Goal: Information Seeking & Learning: Learn about a topic

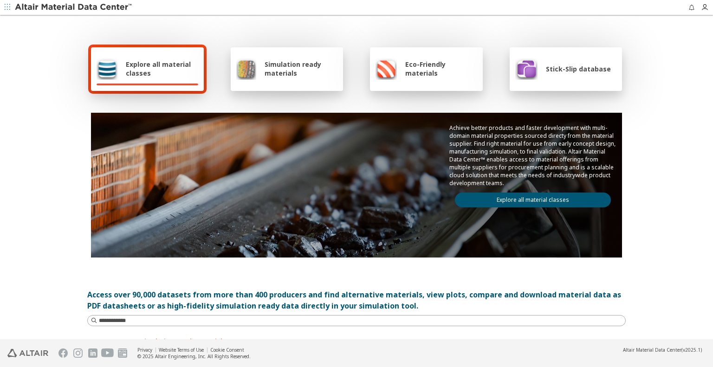
click at [283, 66] on span "Simulation ready materials" at bounding box center [301, 69] width 73 height 18
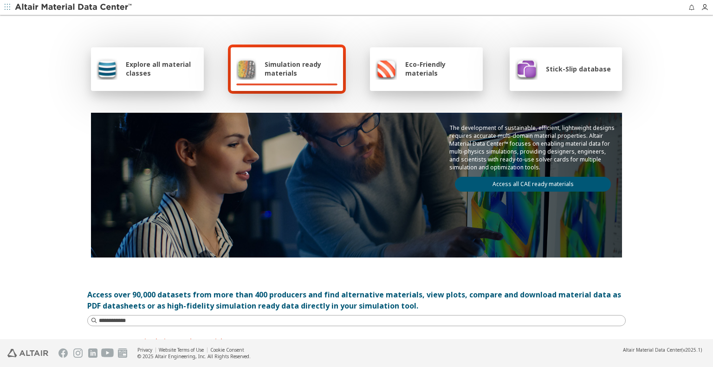
scroll to position [28, 0]
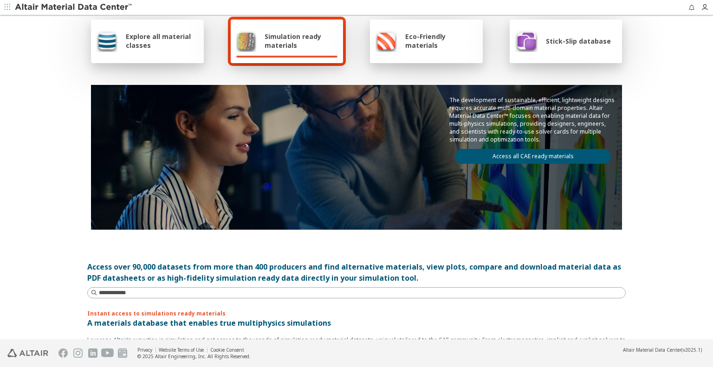
click at [556, 152] on link "Access all CAE ready materials" at bounding box center [533, 156] width 156 height 15
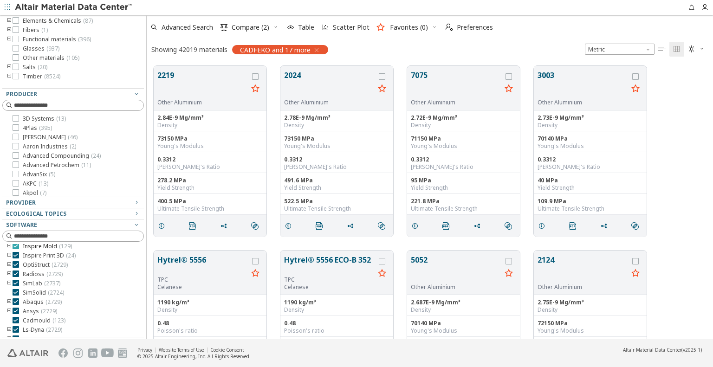
scroll to position [76, 0]
click at [7, 255] on icon "toogle group" at bounding box center [9, 257] width 7 height 7
click at [32, 275] on icon at bounding box center [29, 275] width 7 height 7
click at [168, 71] on button "2219" at bounding box center [202, 84] width 91 height 29
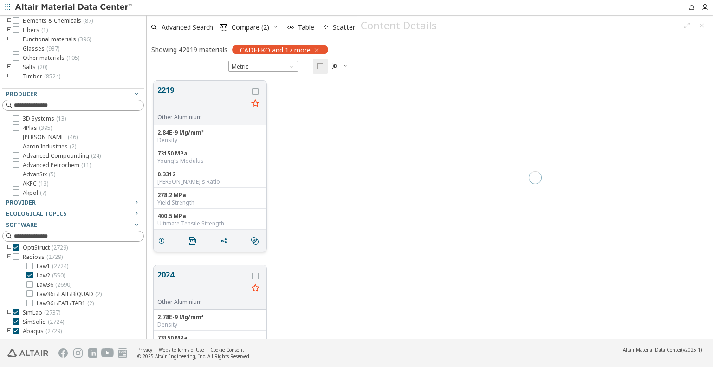
scroll to position [259, 202]
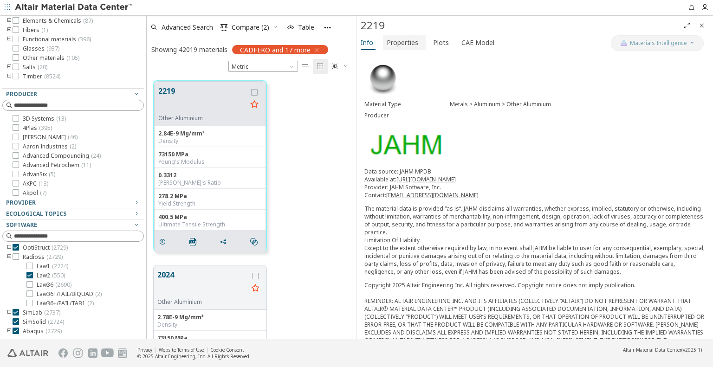
click at [405, 39] on span "Properties" at bounding box center [403, 42] width 32 height 15
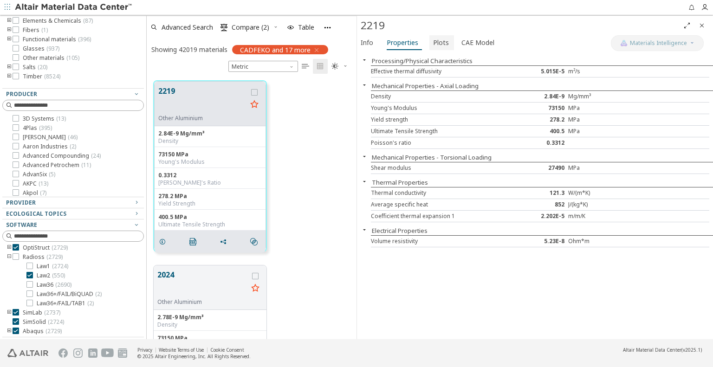
click at [438, 44] on span "Plots" at bounding box center [441, 42] width 16 height 15
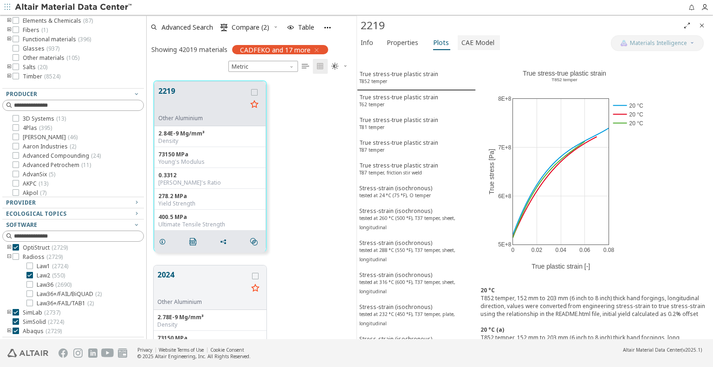
click at [481, 42] on span "CAE Model" at bounding box center [478, 42] width 33 height 15
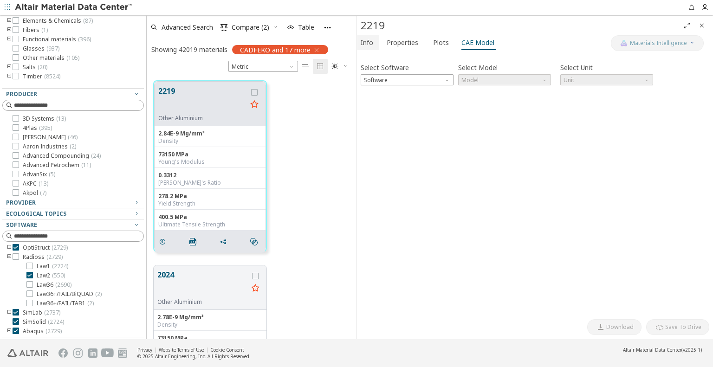
click at [365, 42] on span "Info" at bounding box center [367, 42] width 13 height 15
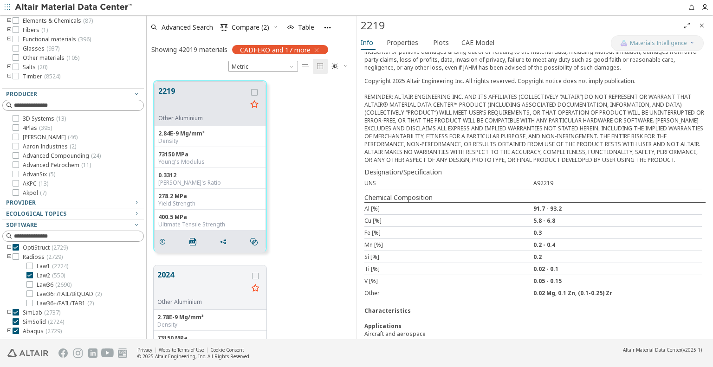
scroll to position [182, 0]
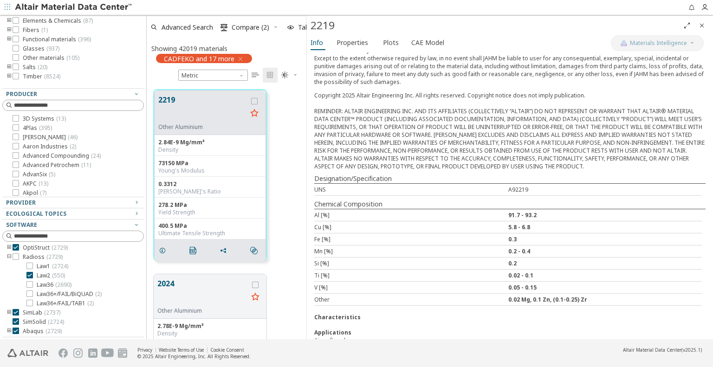
drag, startPoint x: 356, startPoint y: 143, endPoint x: 306, endPoint y: 142, distance: 50.2
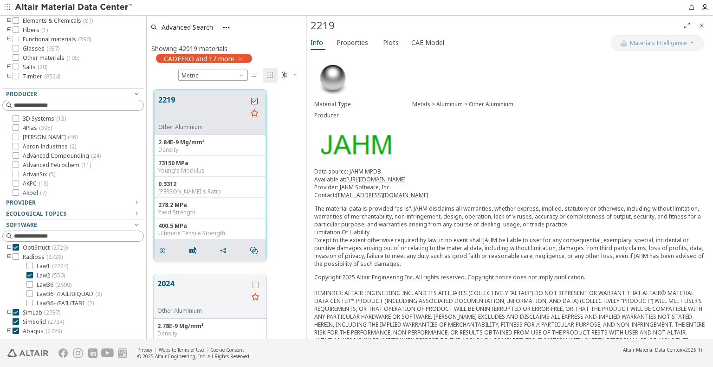
click at [253, 98] on icon "grid" at bounding box center [254, 101] width 7 height 7
click at [254, 285] on icon "grid" at bounding box center [255, 285] width 7 height 7
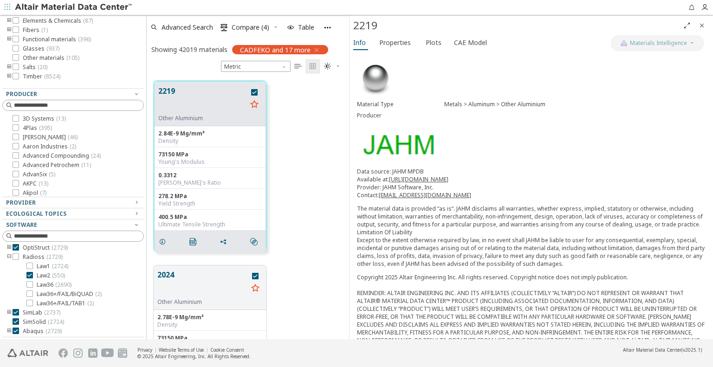
scroll to position [7, 7]
drag, startPoint x: 305, startPoint y: 46, endPoint x: 347, endPoint y: 47, distance: 42.7
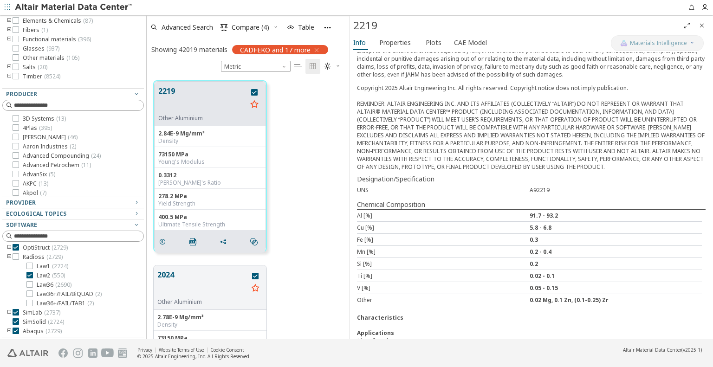
scroll to position [0, 0]
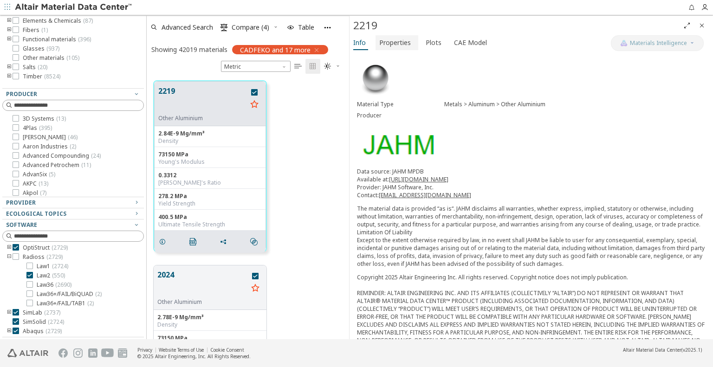
click at [395, 41] on span "Properties" at bounding box center [395, 42] width 32 height 15
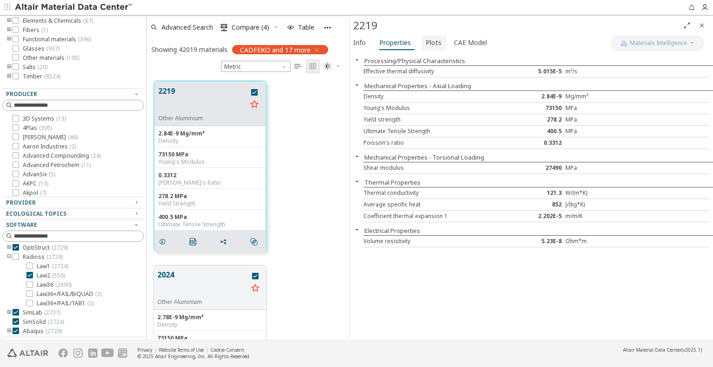
click at [431, 42] on span "Plots" at bounding box center [434, 42] width 16 height 15
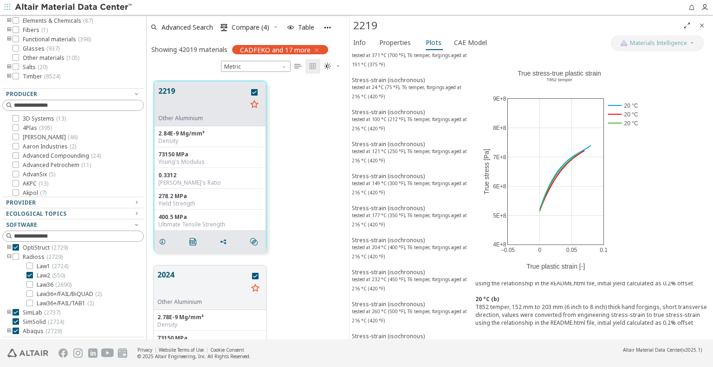
scroll to position [975, 0]
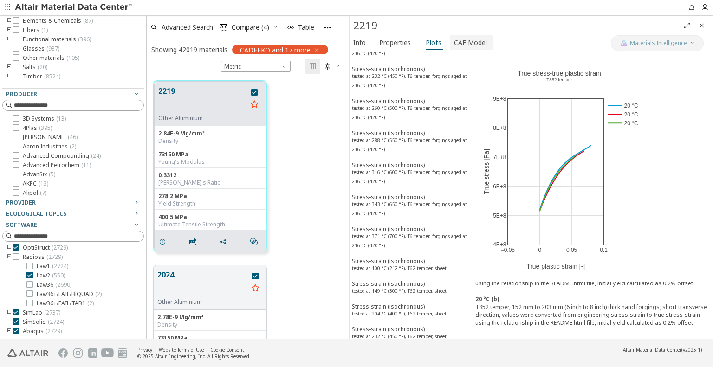
click at [466, 42] on span "CAE Model" at bounding box center [470, 42] width 33 height 15
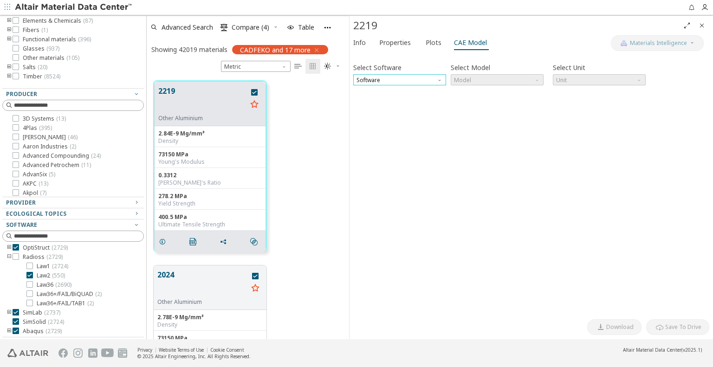
click at [416, 75] on span "Software" at bounding box center [399, 79] width 93 height 11
click at [360, 39] on span "Info" at bounding box center [359, 42] width 13 height 15
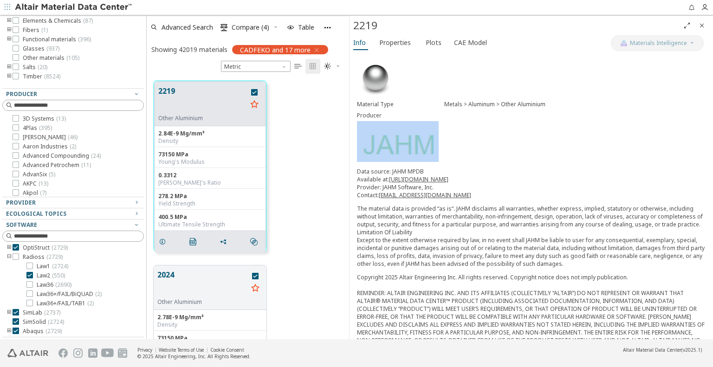
drag, startPoint x: 706, startPoint y: 118, endPoint x: 707, endPoint y: 124, distance: 5.7
click at [707, 124] on div "Material Type Metals > Aluminum > Other Aluminium Producer Data source: JAHM MP…" at bounding box center [532, 195] width 364 height 287
click at [560, 172] on p "Data source: JAHM MPDB Available at: [URL][DOMAIN_NAME] Provider: JAHM Software…" at bounding box center [531, 184] width 349 height 32
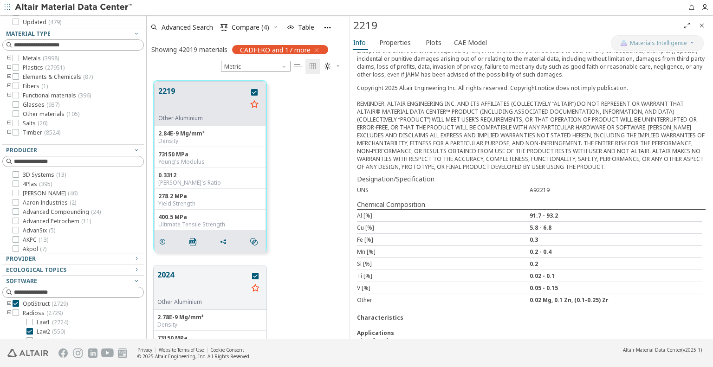
scroll to position [74, 0]
click at [133, 256] on icon "button" at bounding box center [136, 257] width 7 height 7
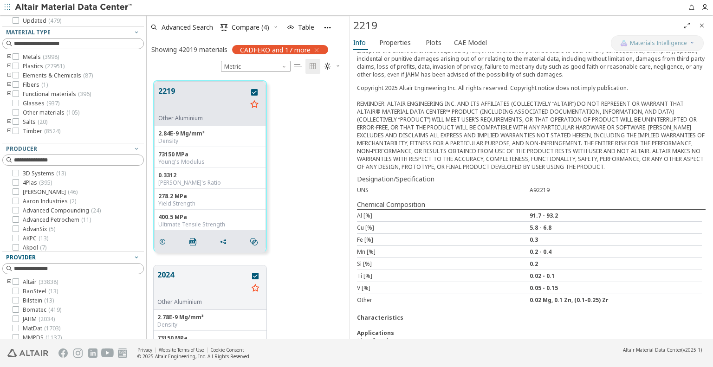
scroll to position [0, 0]
